Goal: Check status

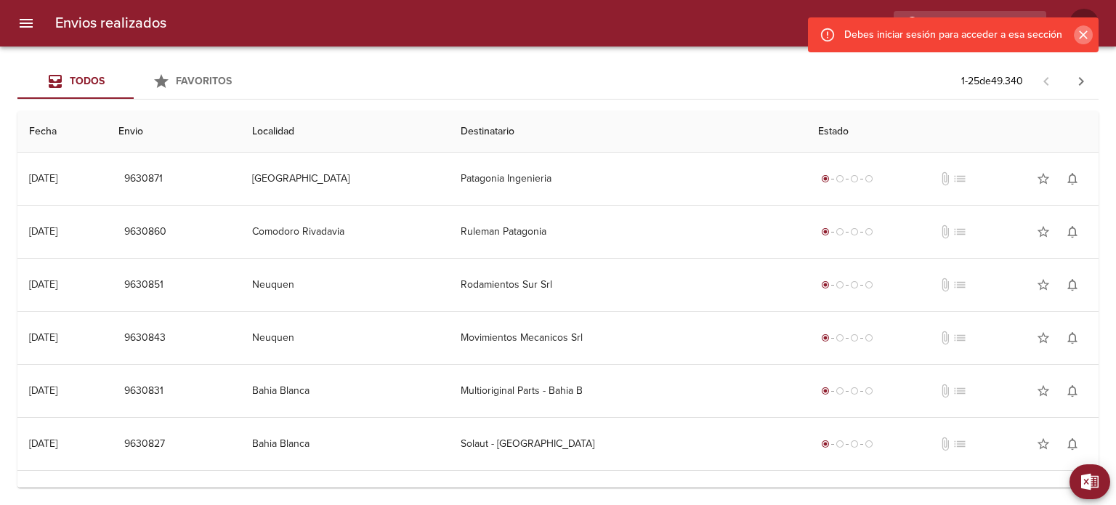
click at [1089, 37] on icon "Cerrar" at bounding box center [1083, 35] width 15 height 15
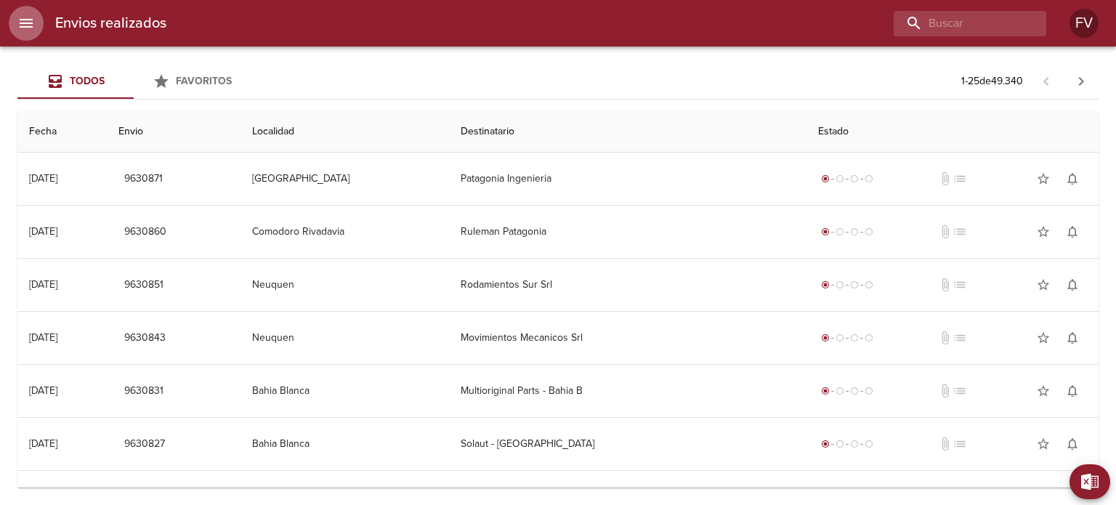
click at [23, 24] on icon "menu" at bounding box center [25, 23] width 17 height 17
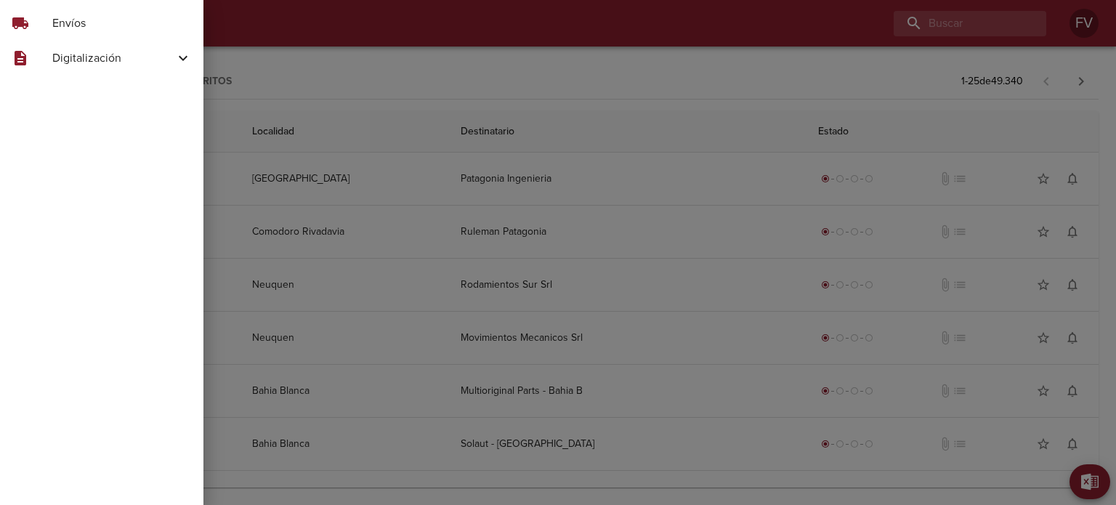
click at [102, 23] on span "Envíos" at bounding box center [122, 23] width 140 height 17
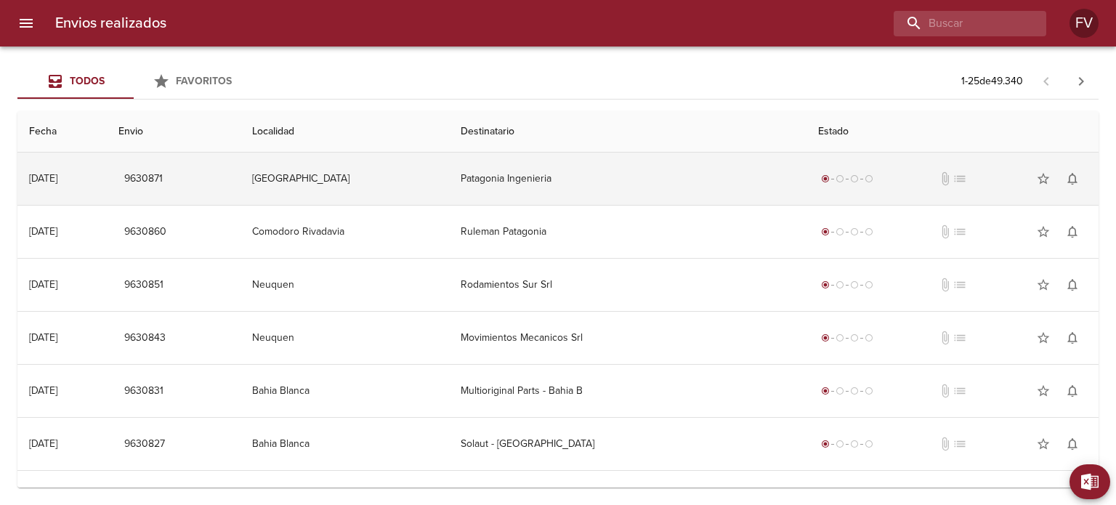
click at [600, 177] on td "Patagonia Ingenieria" at bounding box center [628, 179] width 358 height 52
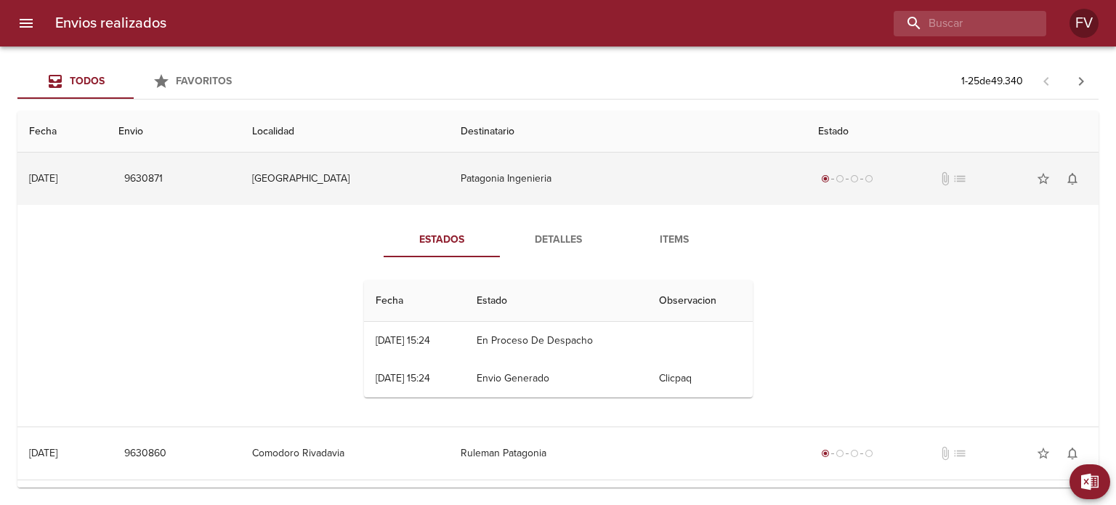
click at [57, 180] on div "[DATE]" at bounding box center [43, 178] width 28 height 12
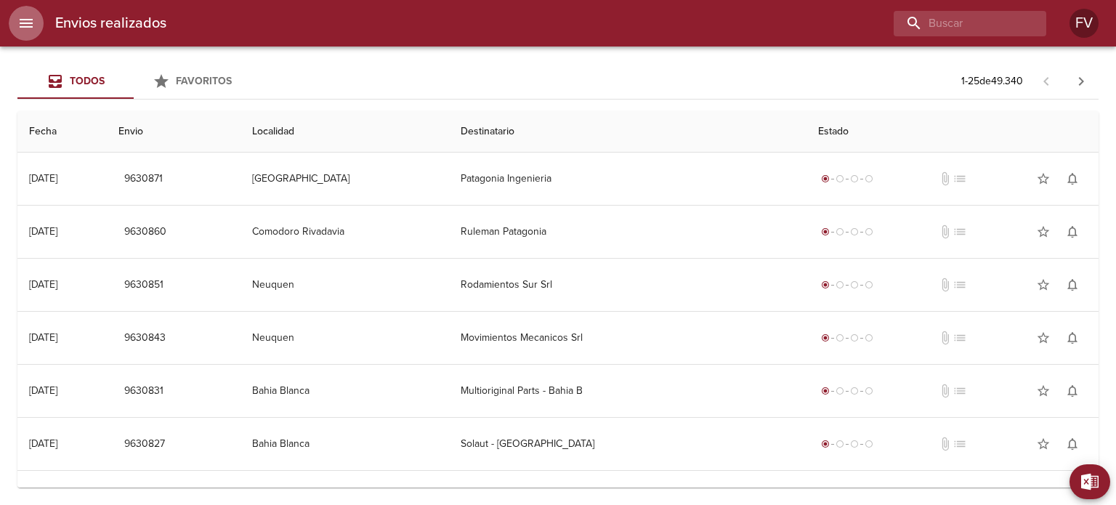
click at [28, 28] on icon "menu" at bounding box center [25, 23] width 17 height 17
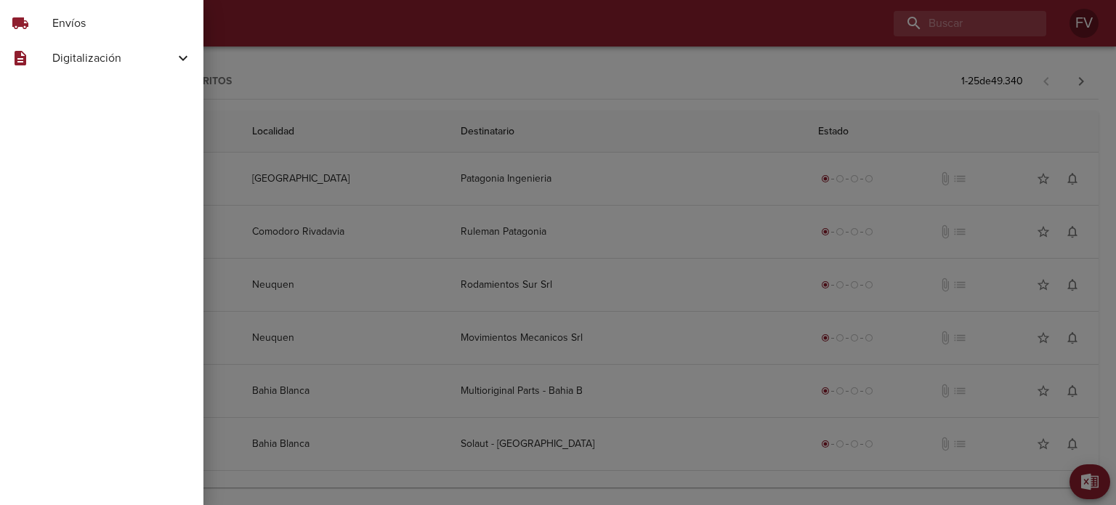
click at [451, 76] on div at bounding box center [558, 252] width 1116 height 505
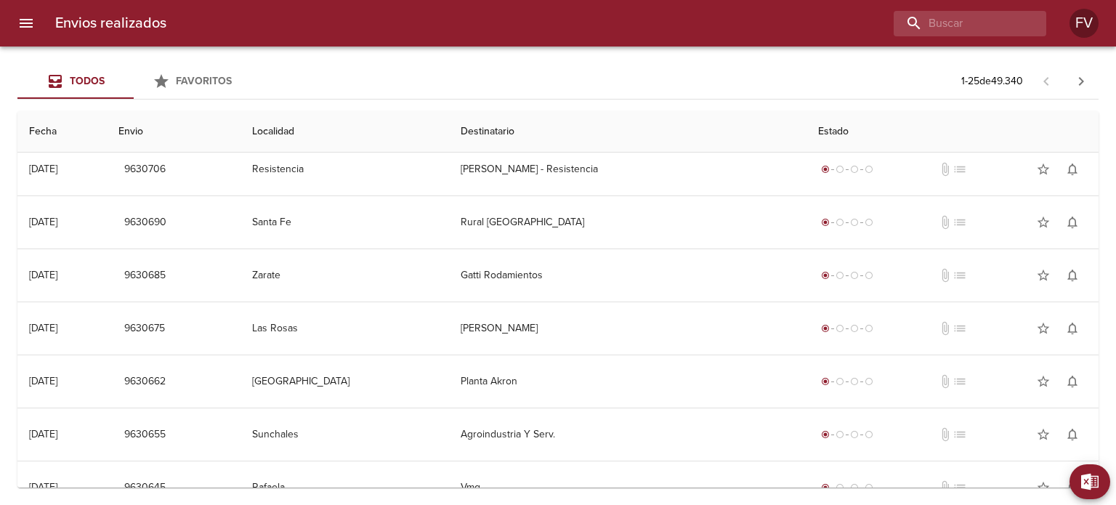
scroll to position [987, 0]
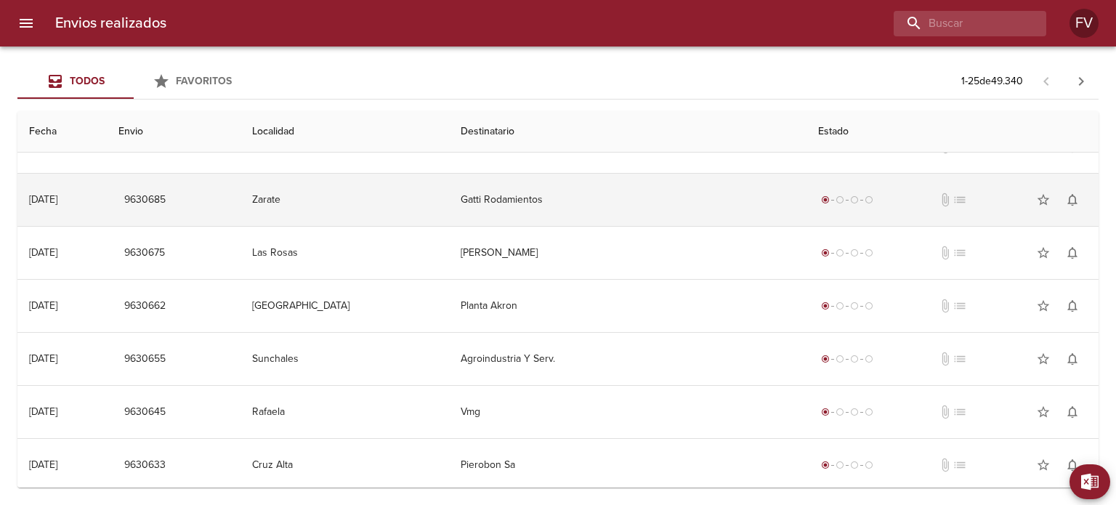
click at [571, 194] on td "Gatti Rodamientos" at bounding box center [628, 200] width 358 height 52
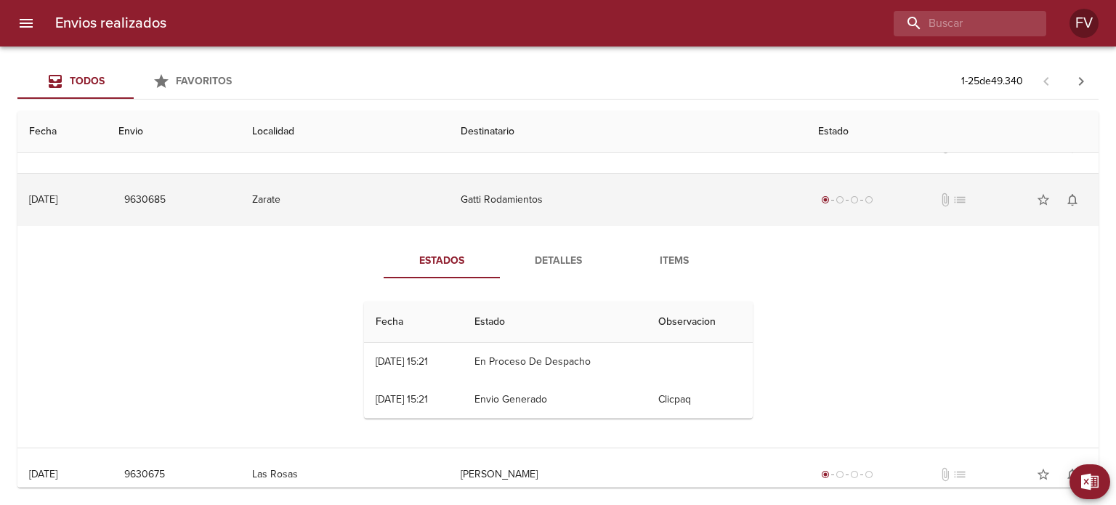
click at [49, 200] on div "[DATE]" at bounding box center [43, 199] width 28 height 12
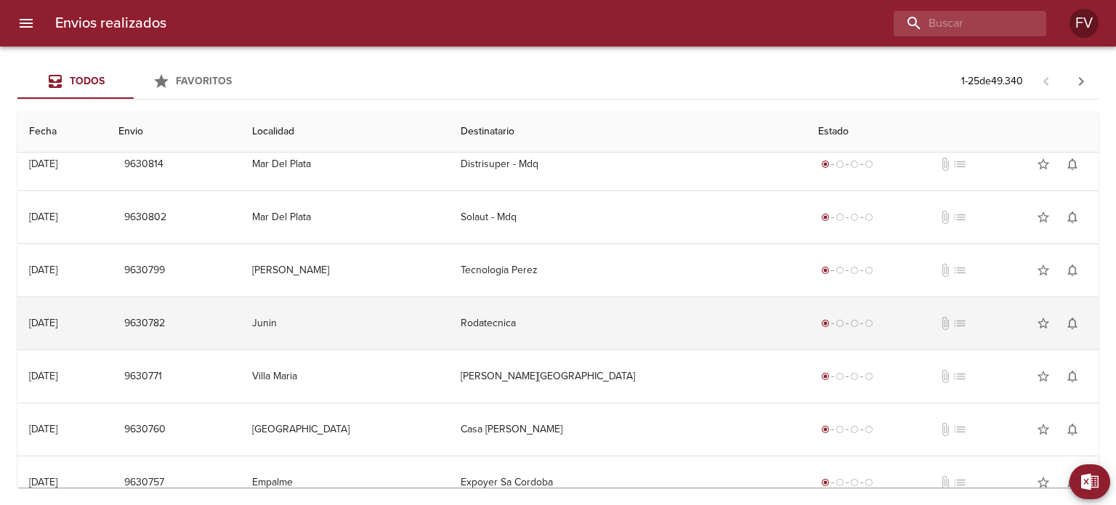
scroll to position [0, 0]
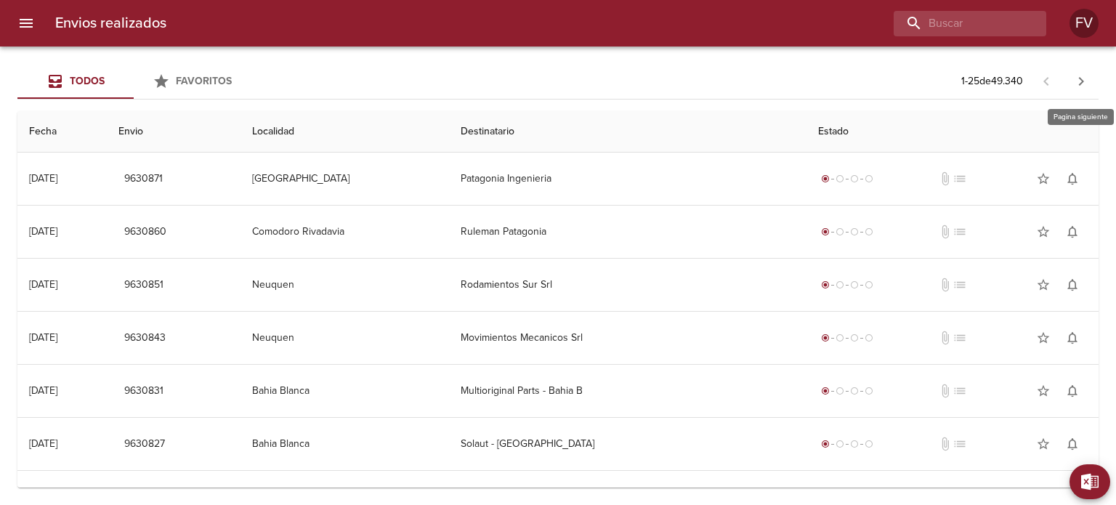
click at [1081, 85] on icon "button" at bounding box center [1081, 81] width 17 height 17
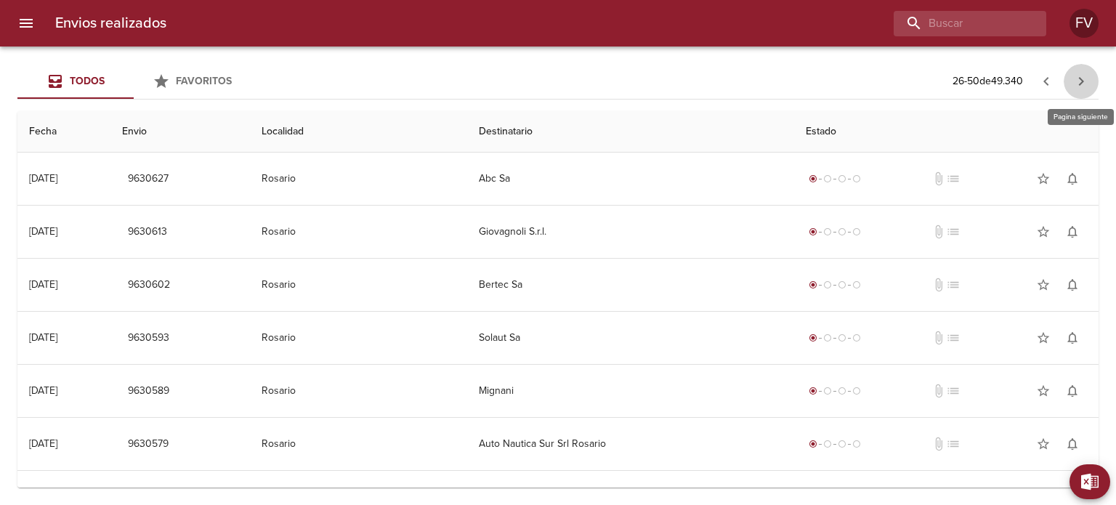
click at [1081, 85] on icon "button" at bounding box center [1081, 81] width 17 height 17
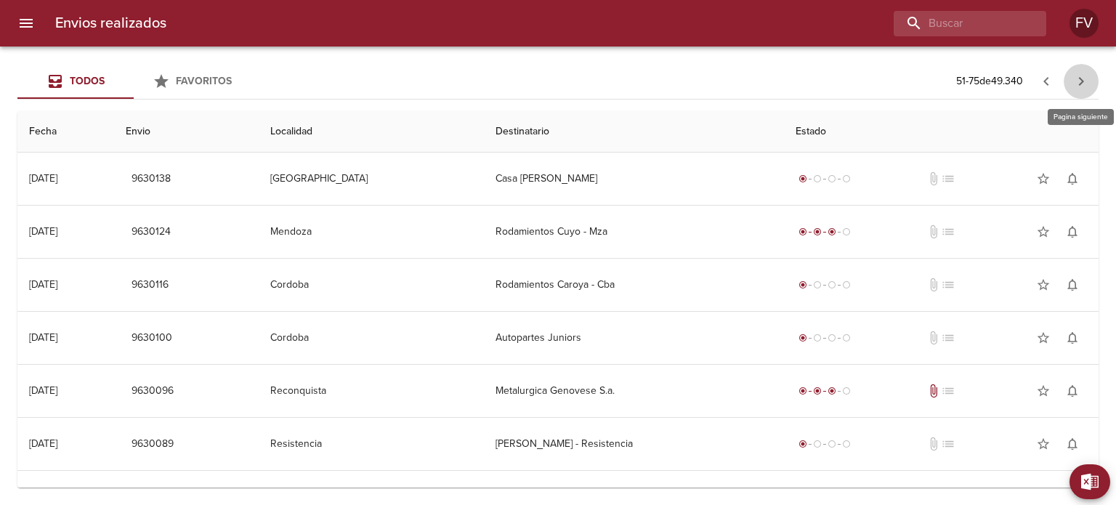
click at [1081, 85] on icon "button" at bounding box center [1081, 81] width 17 height 17
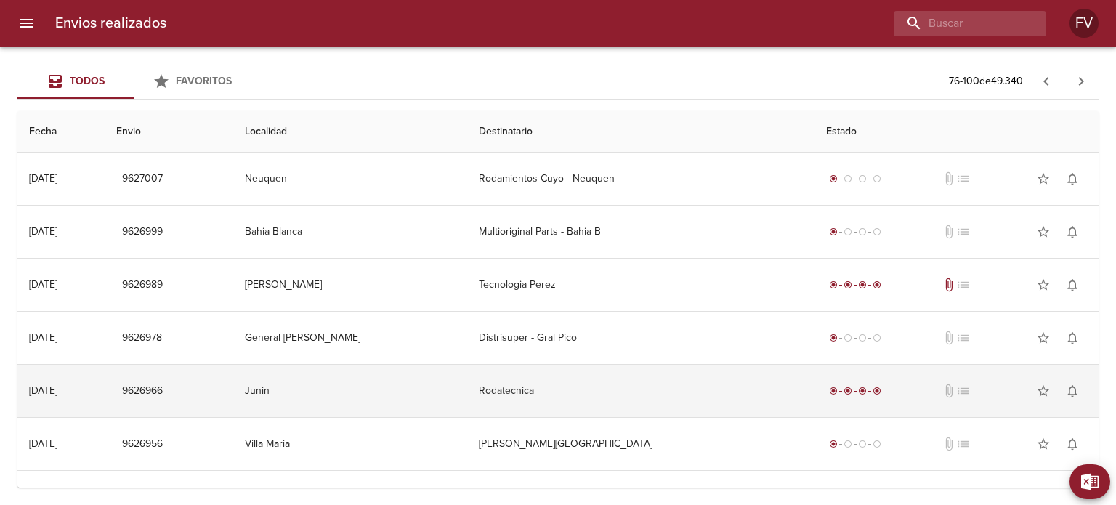
click at [552, 389] on td "Rodatecnica" at bounding box center [640, 391] width 347 height 52
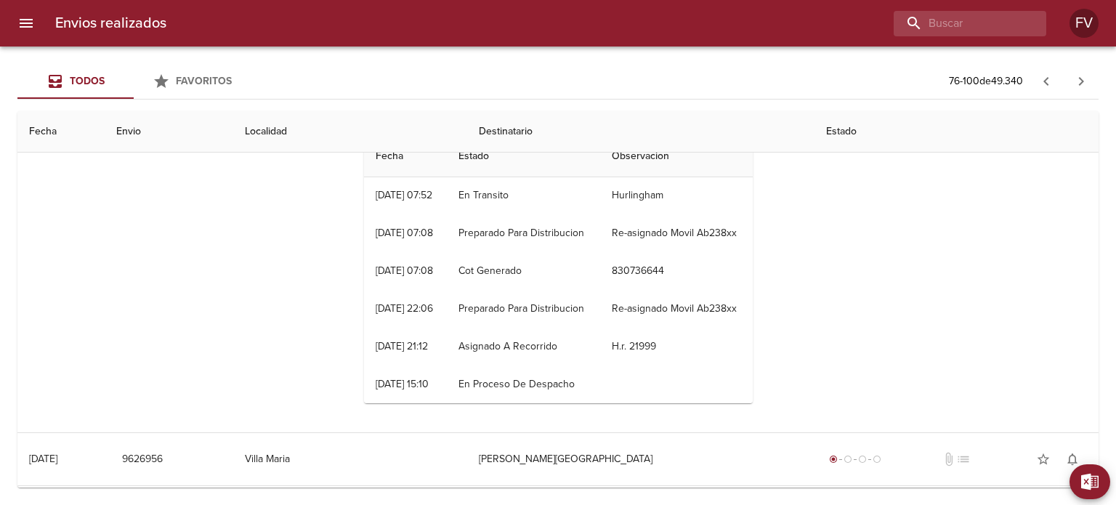
scroll to position [436, 0]
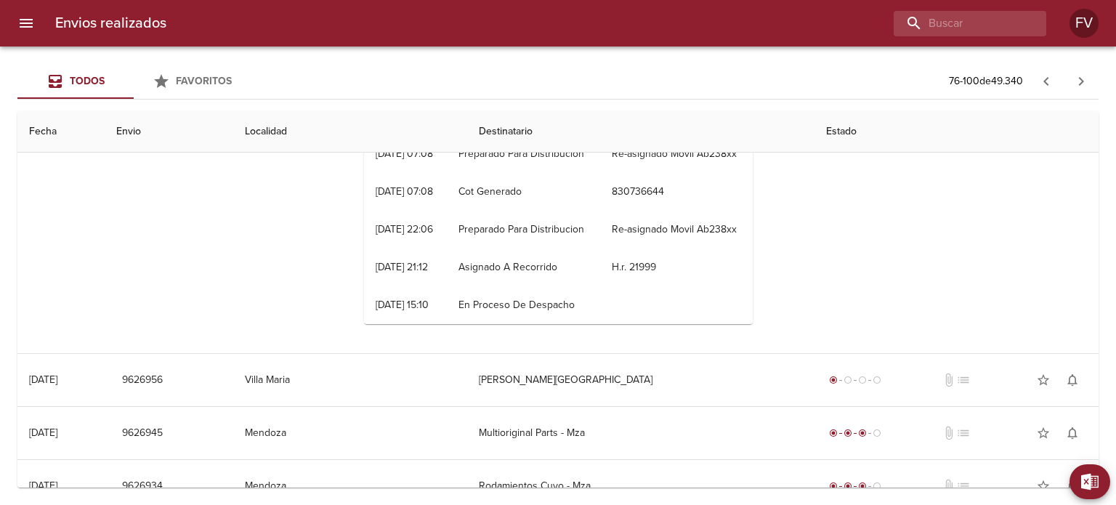
click at [104, 220] on div "Estados Detalles Items Fecha Estado Observacion 01/10 [DATE] 17:30 Entregado Hu…" at bounding box center [558, 167] width 1058 height 372
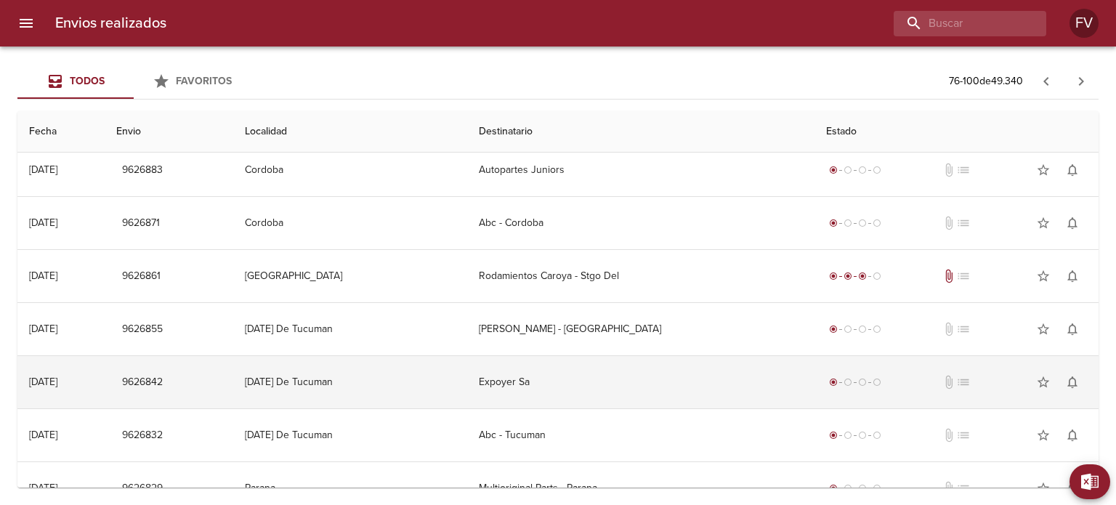
scroll to position [1359, 0]
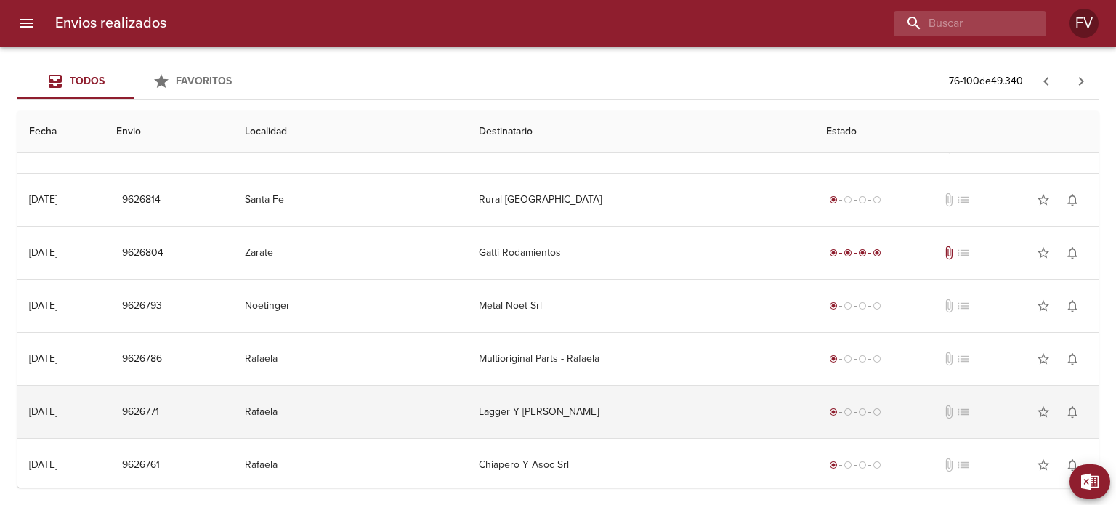
click at [552, 406] on td "Lagger Y [PERSON_NAME]" at bounding box center [640, 412] width 347 height 52
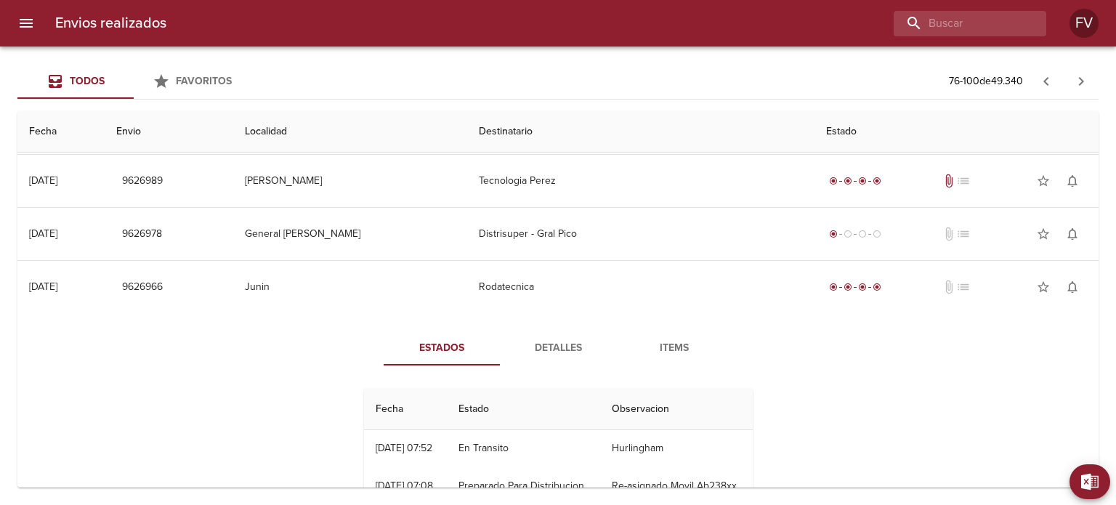
scroll to position [0, 0]
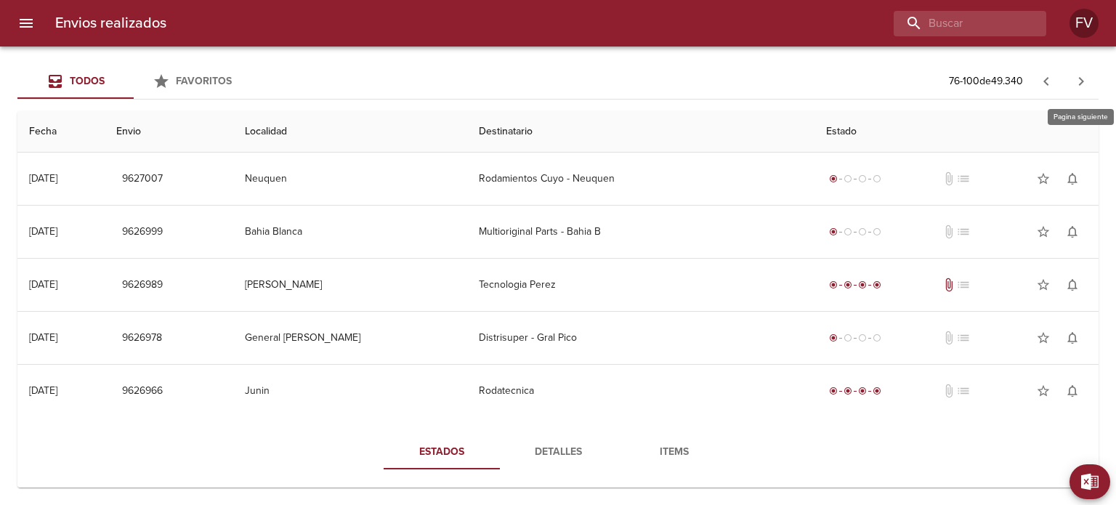
click at [1084, 82] on icon "button" at bounding box center [1081, 81] width 17 height 17
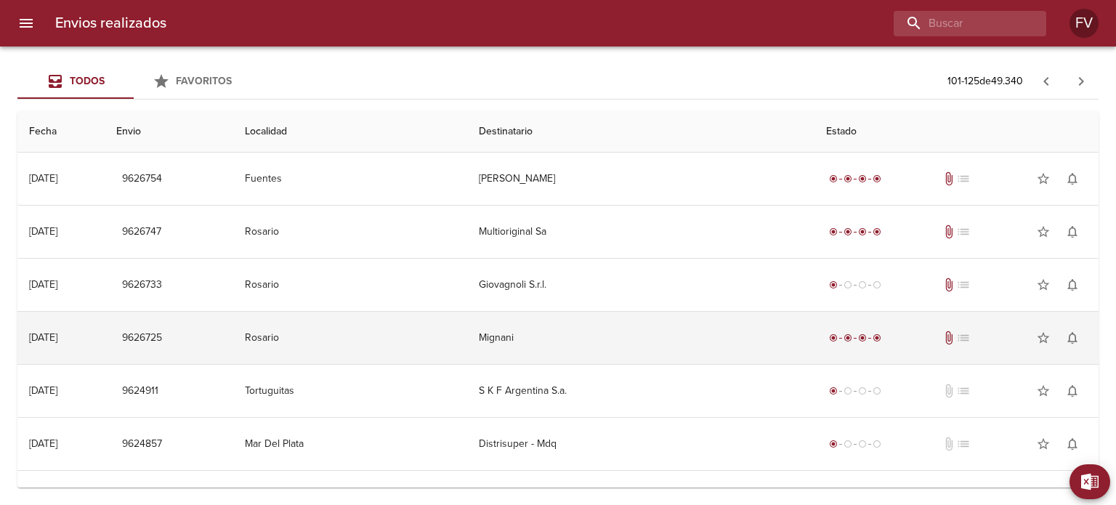
click at [547, 334] on td "Mignani" at bounding box center [640, 338] width 347 height 52
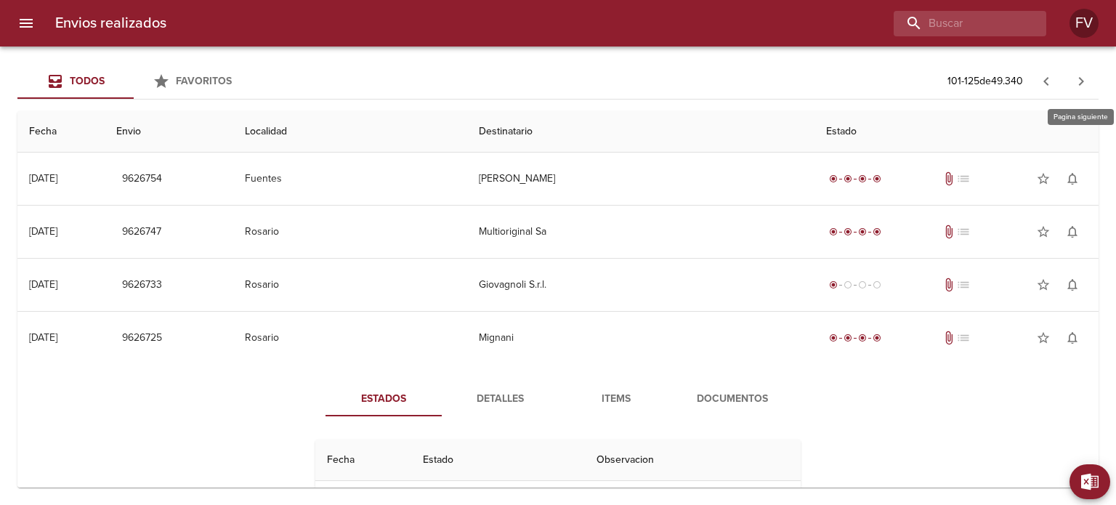
click at [1085, 79] on icon "button" at bounding box center [1081, 81] width 17 height 17
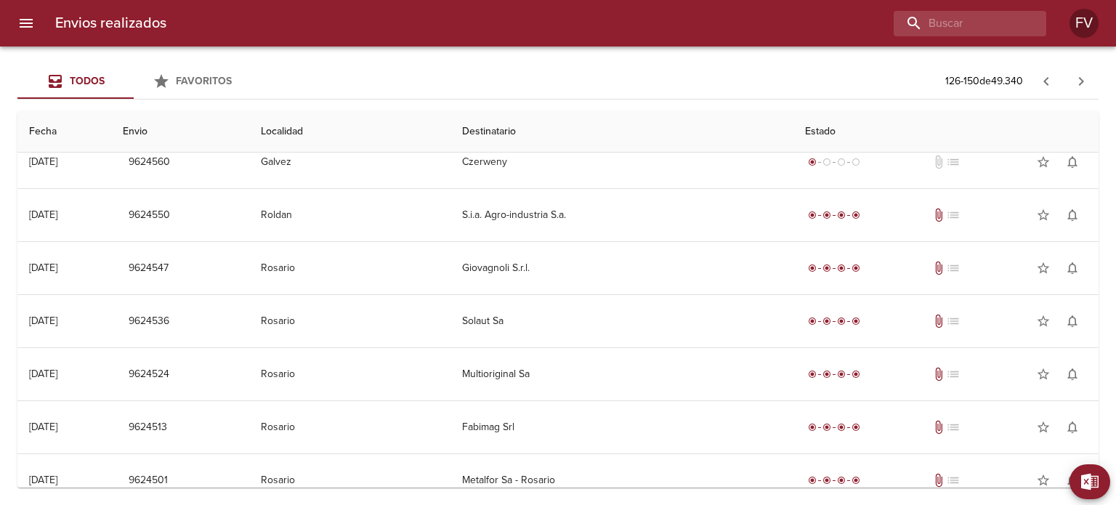
scroll to position [509, 0]
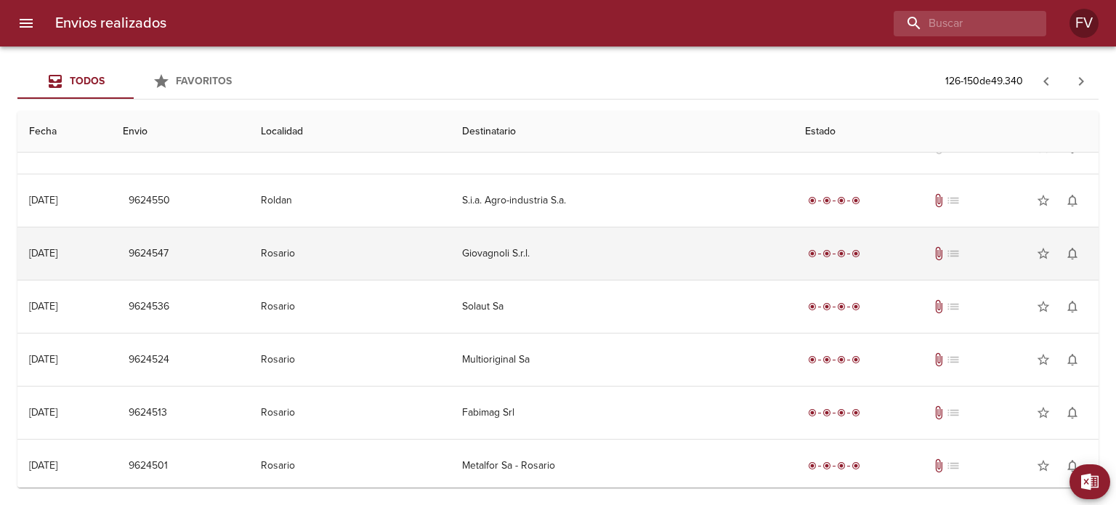
click at [584, 254] on td "Giovagnoli S.r.l." at bounding box center [622, 253] width 343 height 52
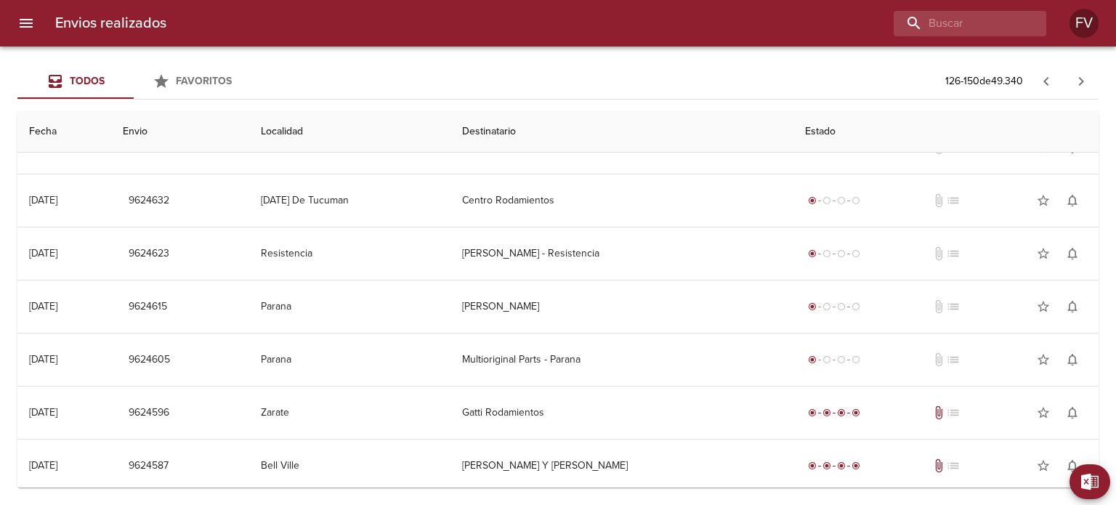
scroll to position [0, 0]
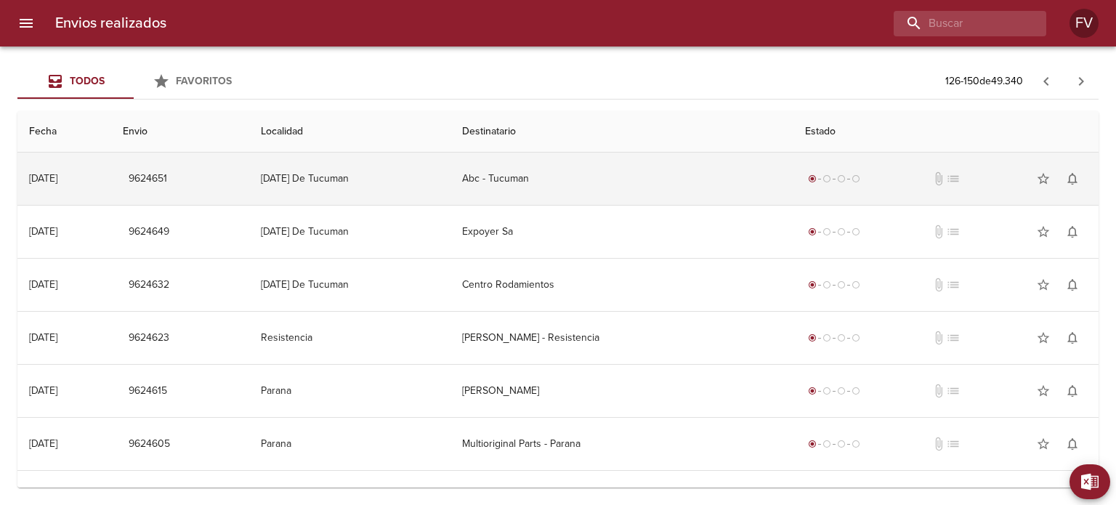
click at [594, 177] on td "Abc - Tucuman" at bounding box center [622, 179] width 343 height 52
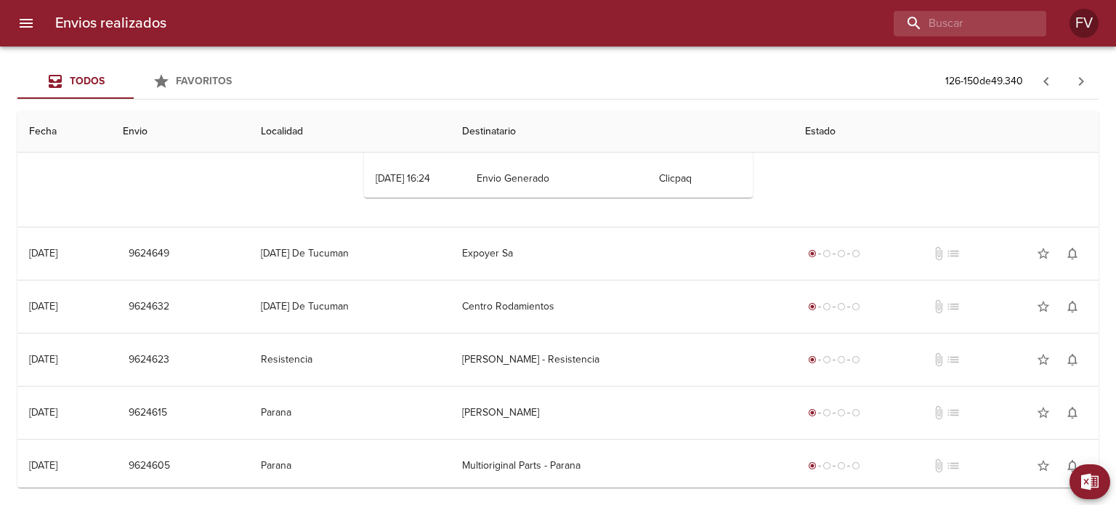
scroll to position [218, 0]
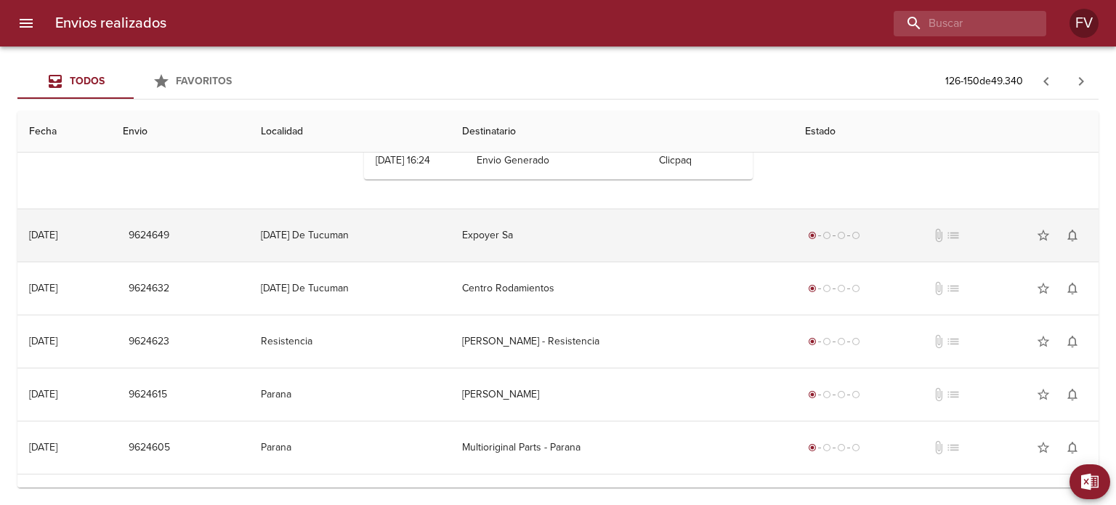
click at [576, 235] on td "Expoyer Sa" at bounding box center [622, 235] width 343 height 52
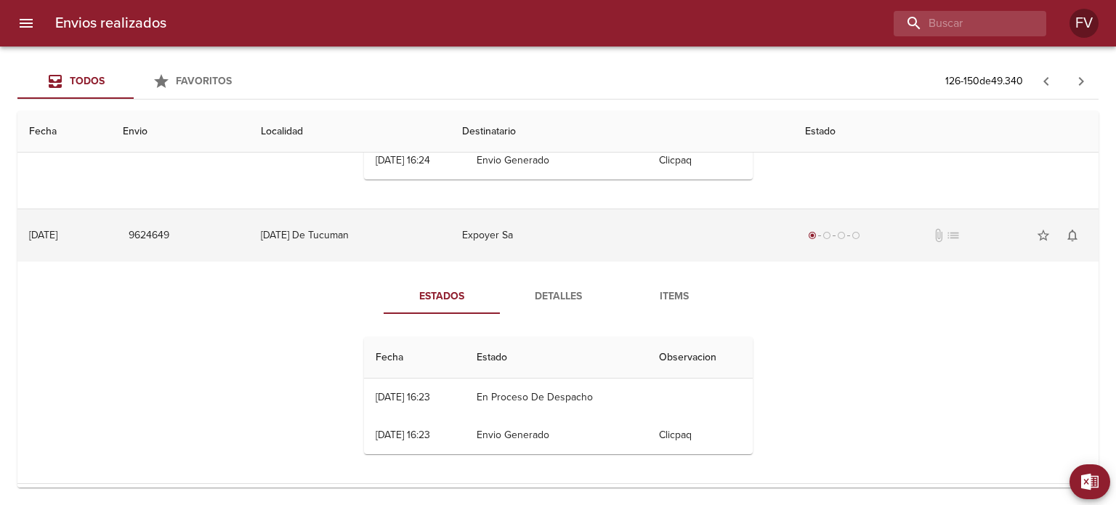
scroll to position [436, 0]
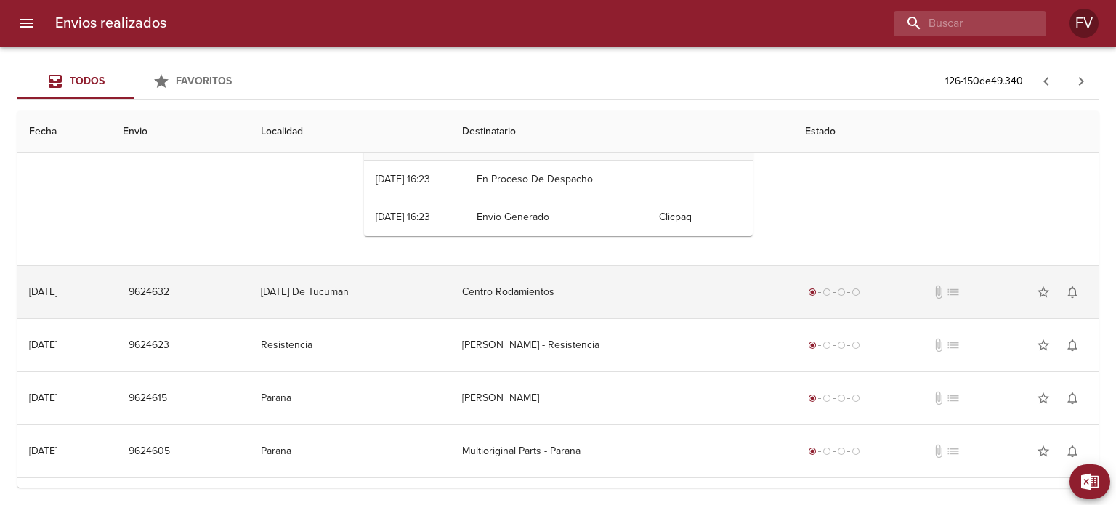
click at [586, 293] on td "Centro Rodamientos" at bounding box center [622, 292] width 343 height 52
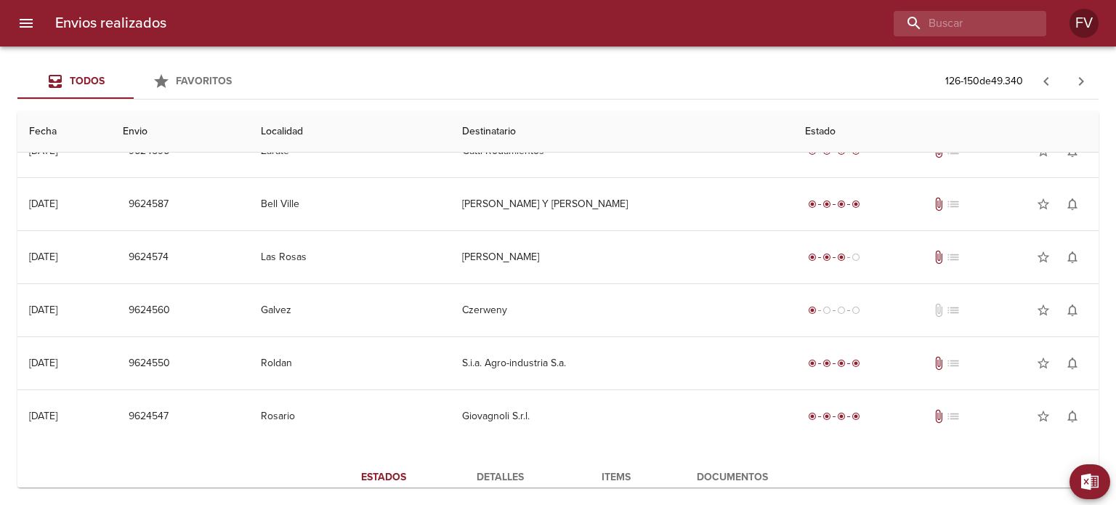
scroll to position [1017, 0]
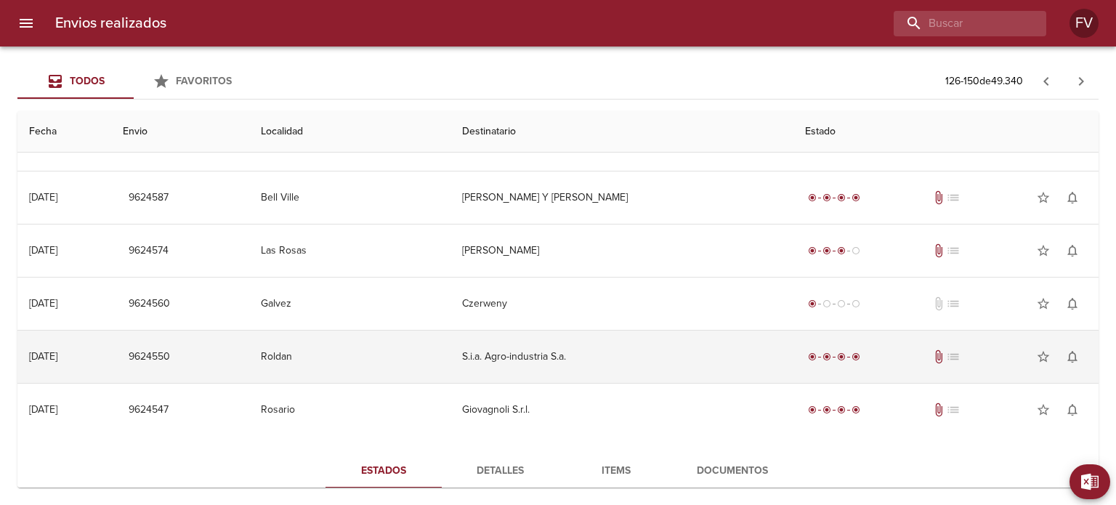
click at [599, 352] on td "S.i.a. Agro-industria S.a." at bounding box center [622, 357] width 343 height 52
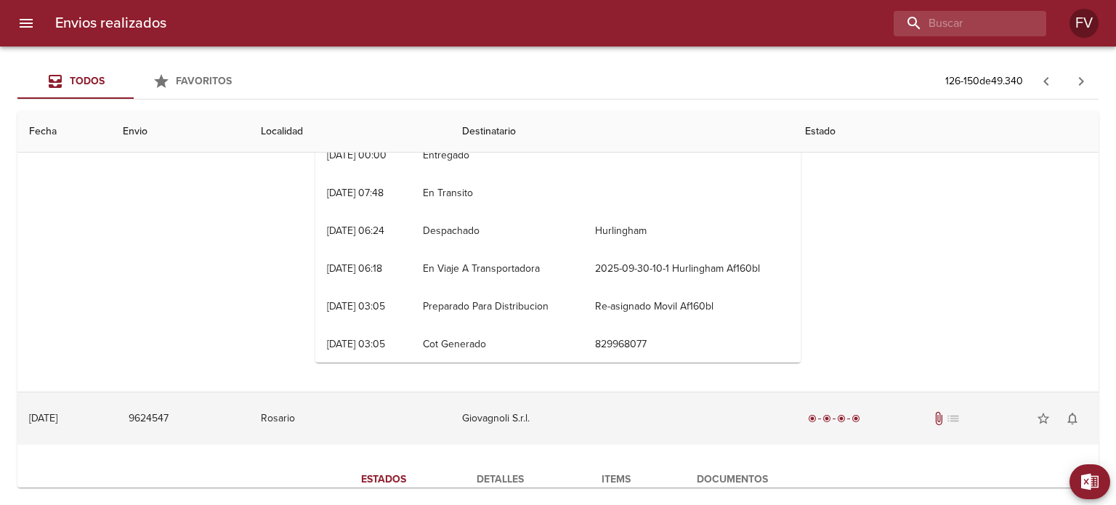
scroll to position [1599, 0]
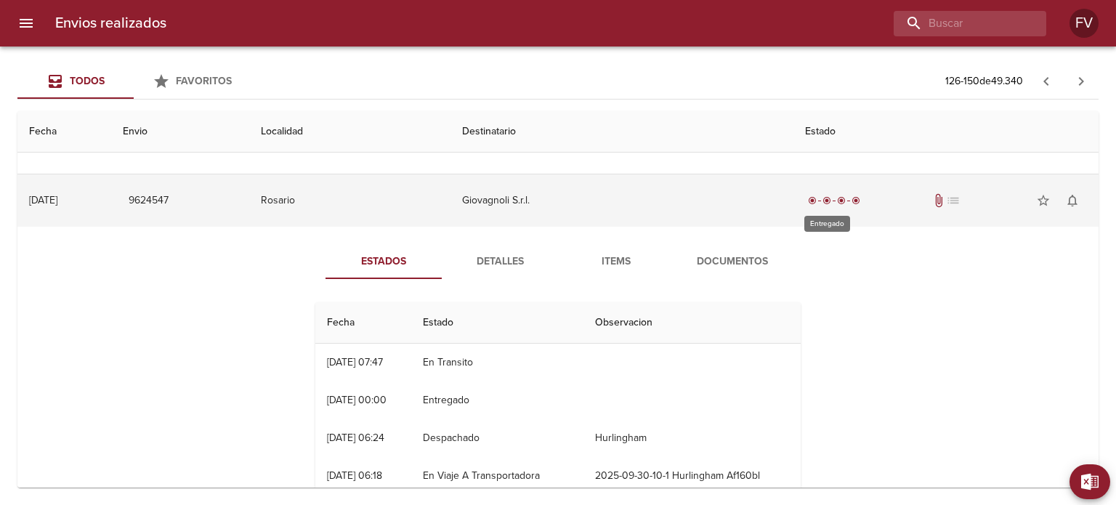
click at [854, 196] on div "radio_button_checked" at bounding box center [856, 200] width 15 height 9
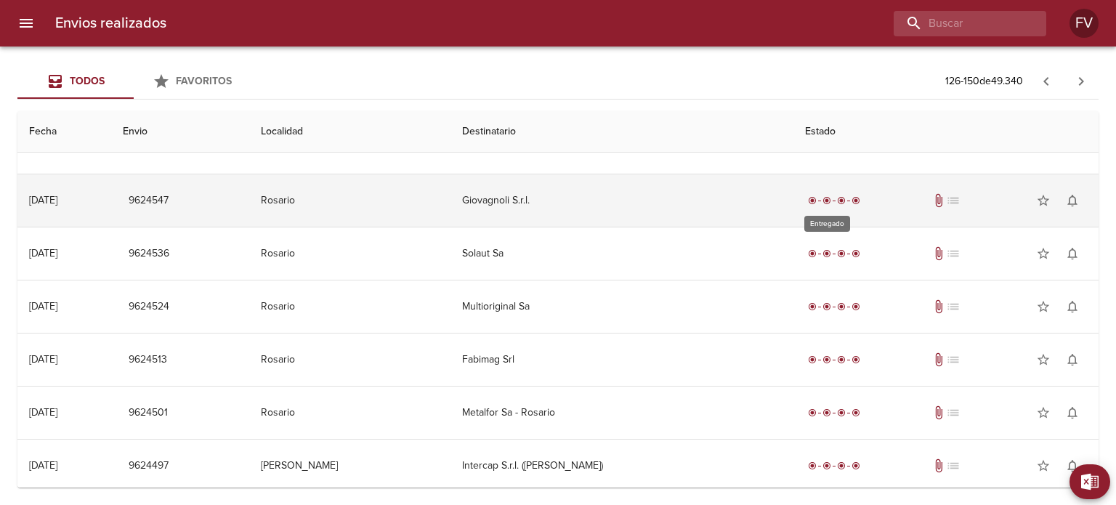
click at [853, 196] on div "radio_button_checked" at bounding box center [856, 200] width 15 height 9
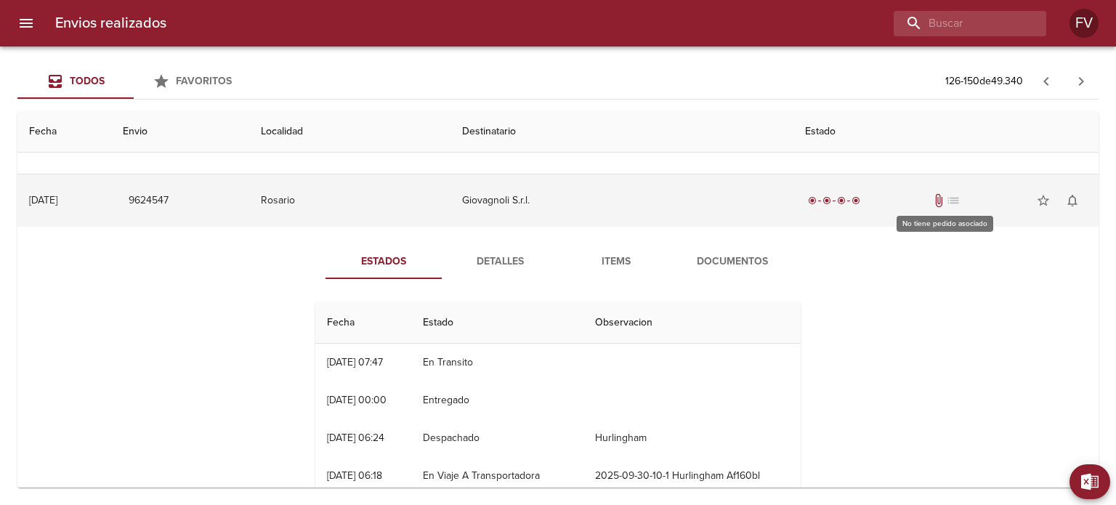
click at [946, 203] on span "list" at bounding box center [953, 200] width 15 height 15
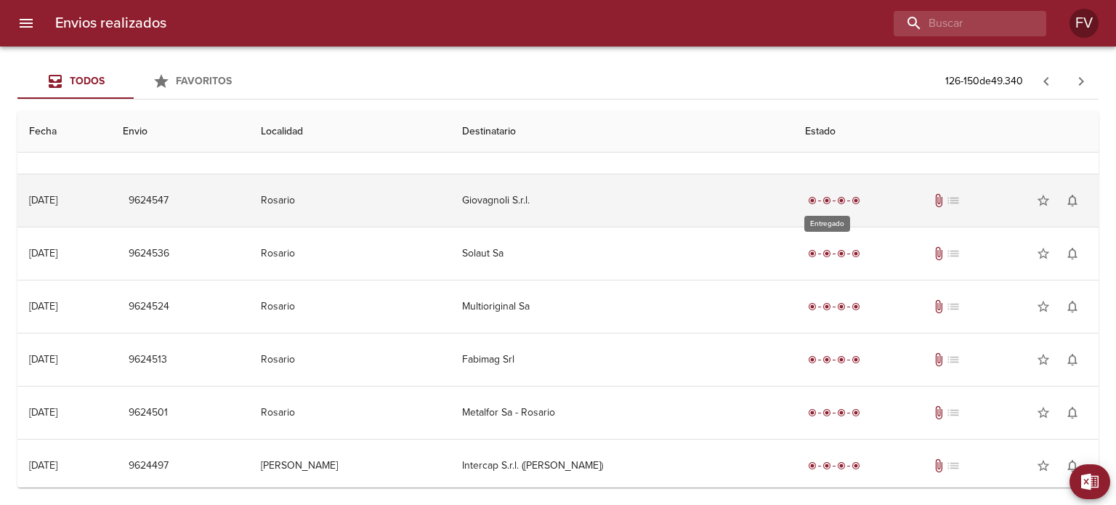
click at [842, 193] on div "radio_button_checked radio_button_checked radio_button_checked radio_button_che…" at bounding box center [834, 200] width 58 height 15
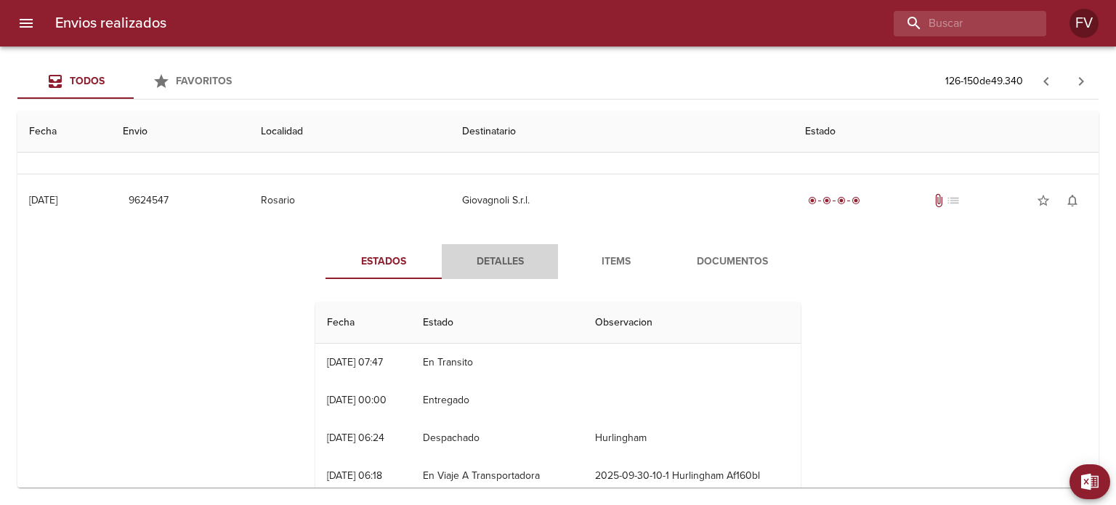
click at [504, 258] on span "Detalles" at bounding box center [500, 262] width 99 height 18
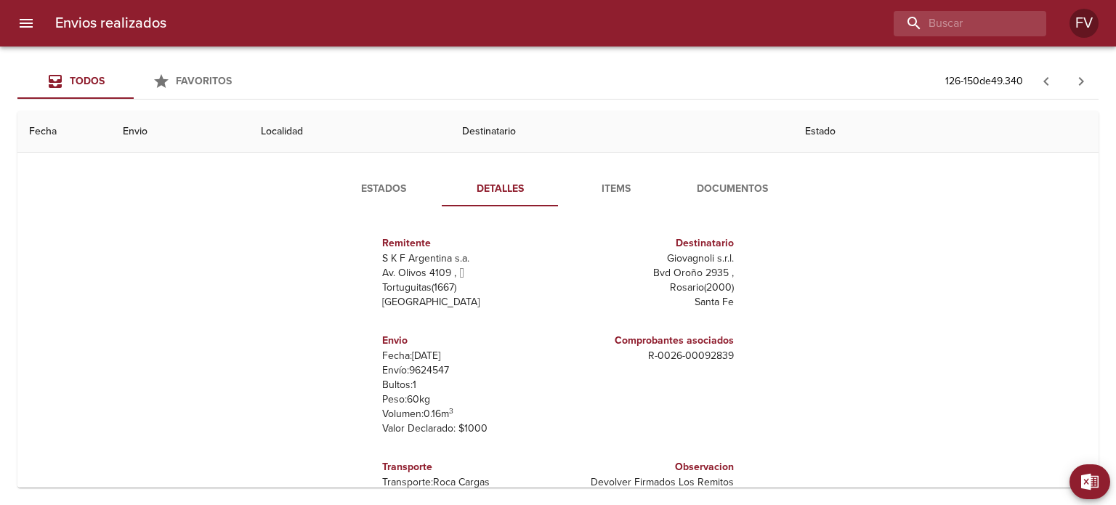
scroll to position [0, 0]
click at [610, 180] on span "Items" at bounding box center [616, 189] width 99 height 18
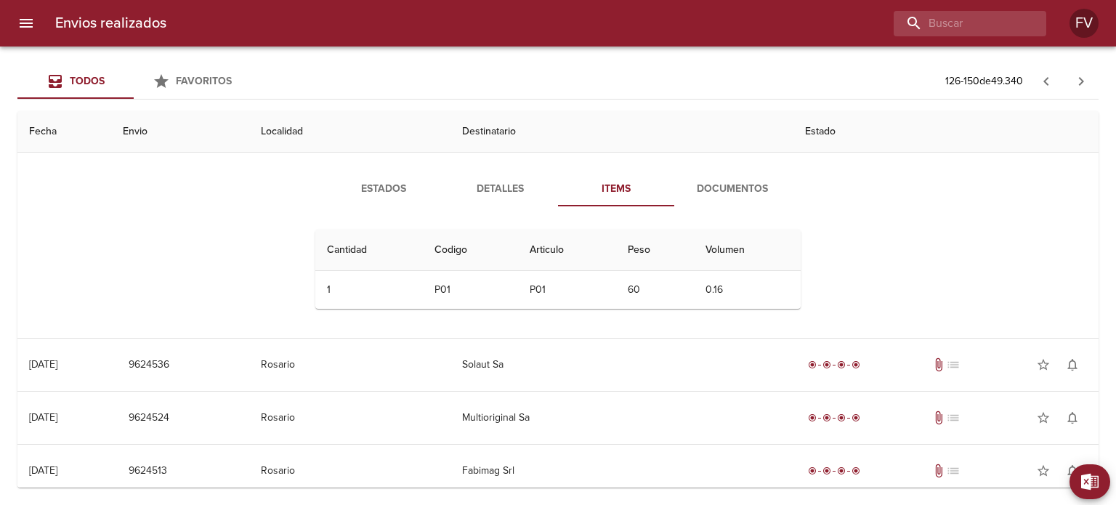
click at [719, 187] on span "Documentos" at bounding box center [732, 189] width 99 height 18
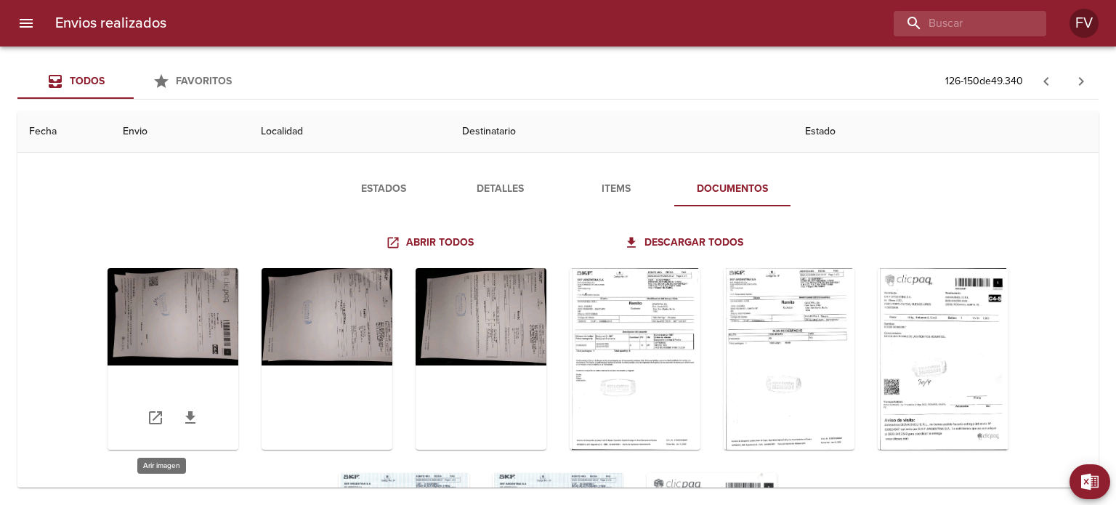
click at [125, 326] on div "Tabla de envíos del cliente" at bounding box center [173, 359] width 131 height 182
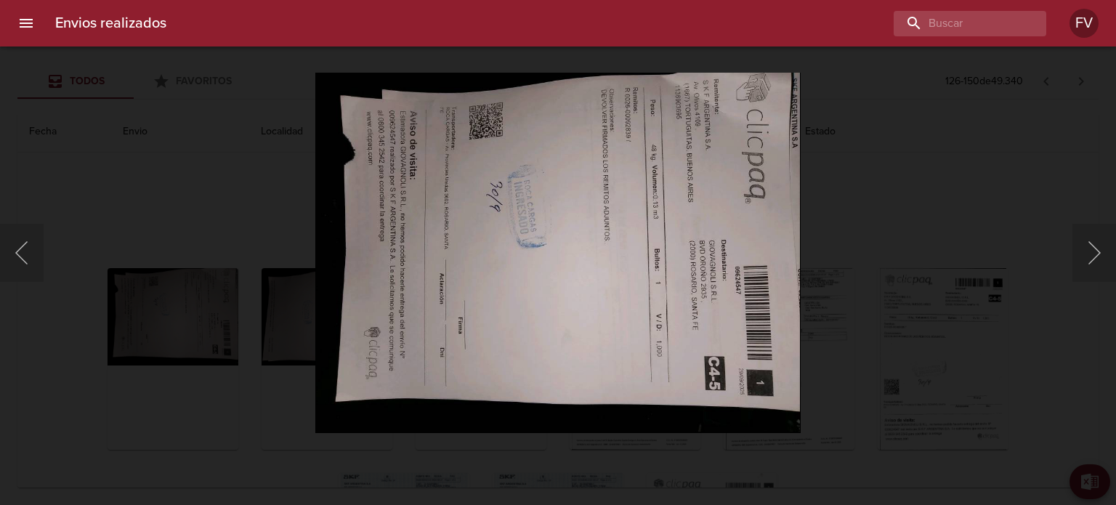
click at [922, 155] on div "Lightbox" at bounding box center [558, 252] width 1116 height 505
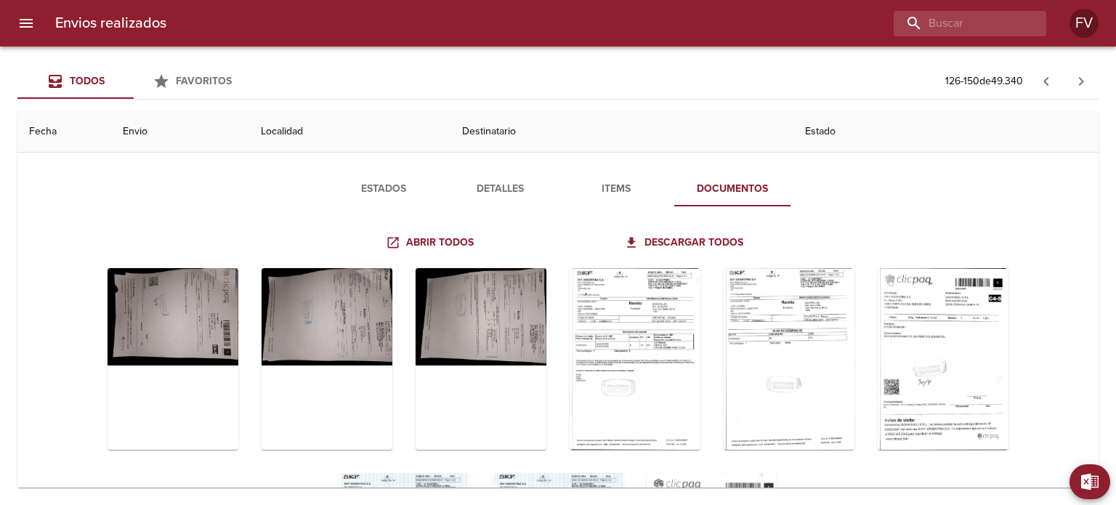
click at [399, 188] on span "Estados" at bounding box center [383, 189] width 99 height 18
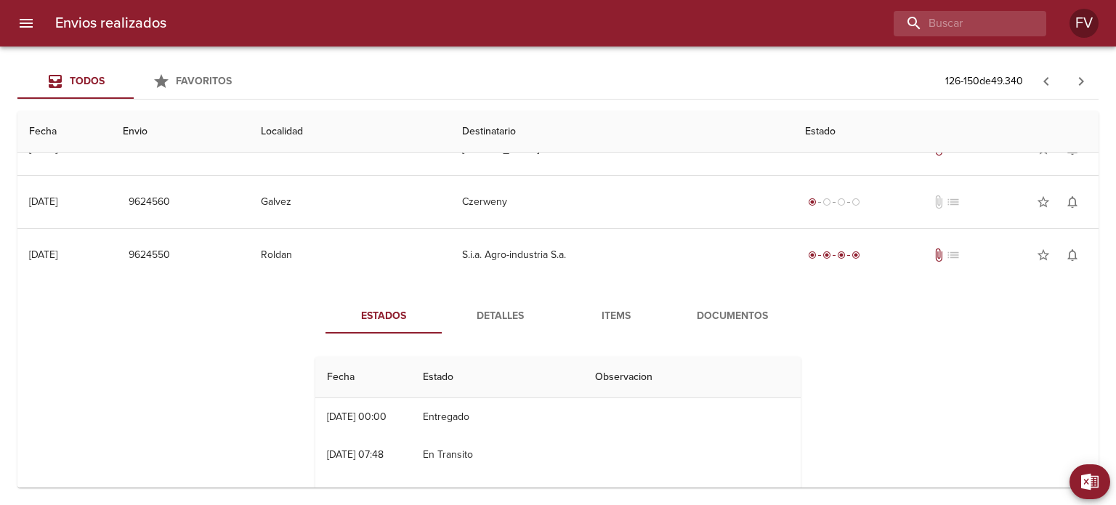
scroll to position [945, 0]
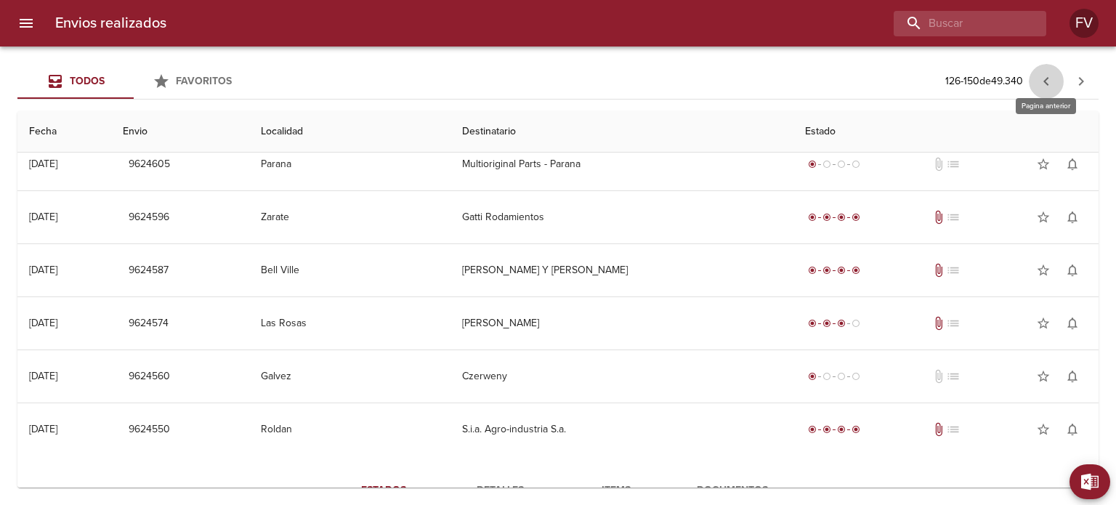
click at [1051, 84] on icon "button" at bounding box center [1046, 81] width 17 height 17
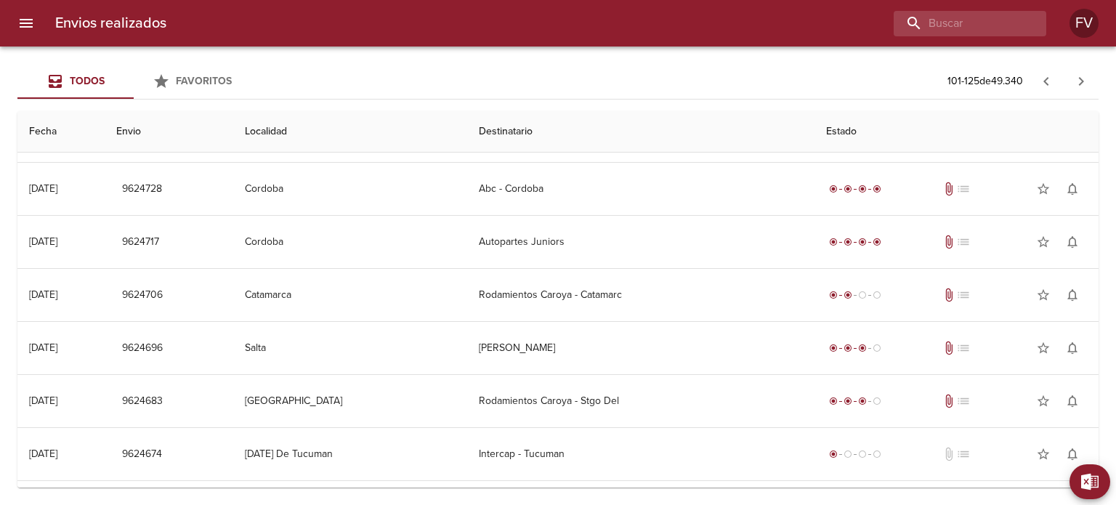
scroll to position [0, 0]
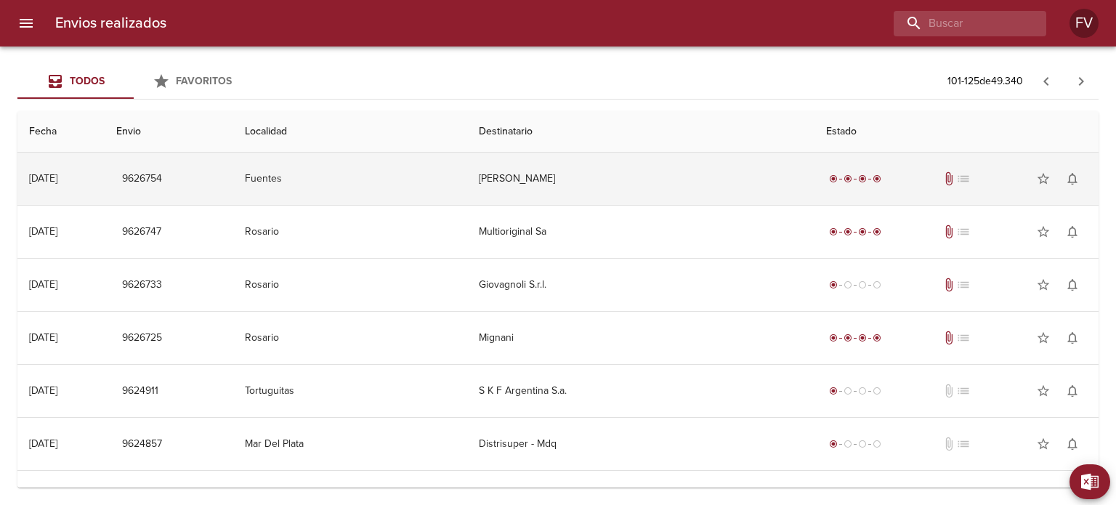
click at [539, 179] on td "[PERSON_NAME]" at bounding box center [640, 179] width 347 height 52
